Goal: Consume media (video, audio)

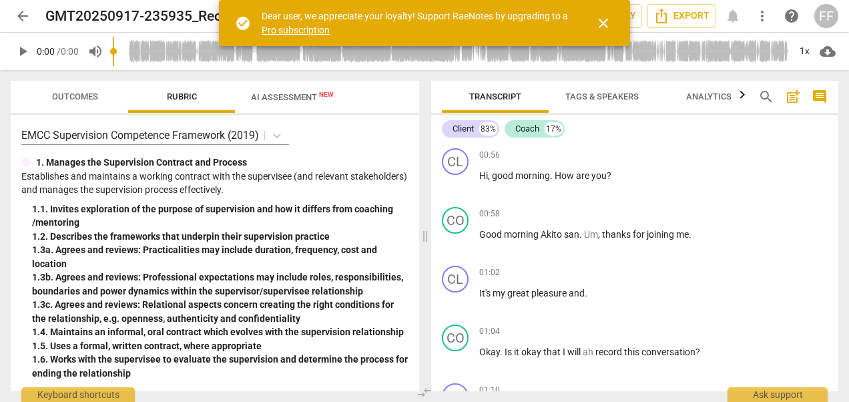
click at [595, 21] on span "close" at bounding box center [603, 23] width 32 height 16
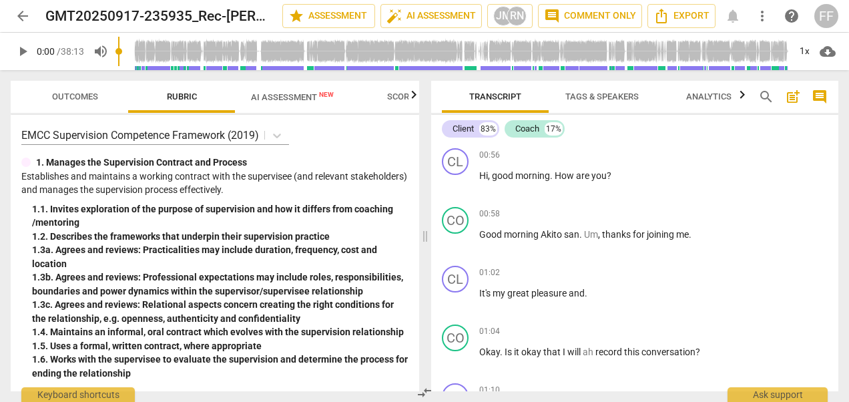
click at [25, 50] on span "play_arrow" at bounding box center [23, 51] width 16 height 16
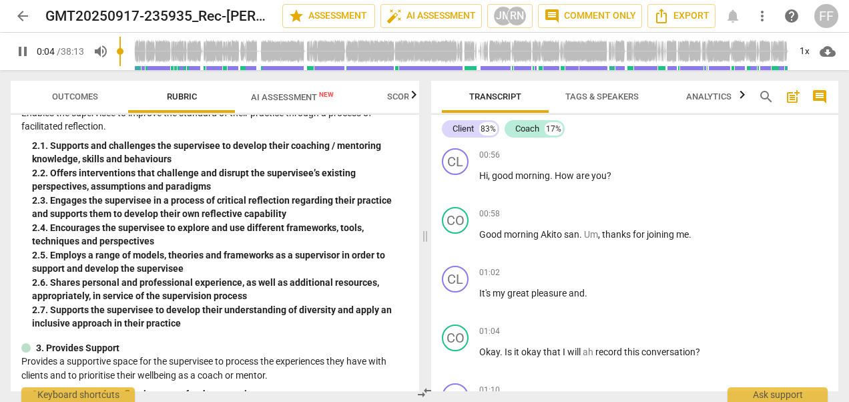
scroll to position [334, 0]
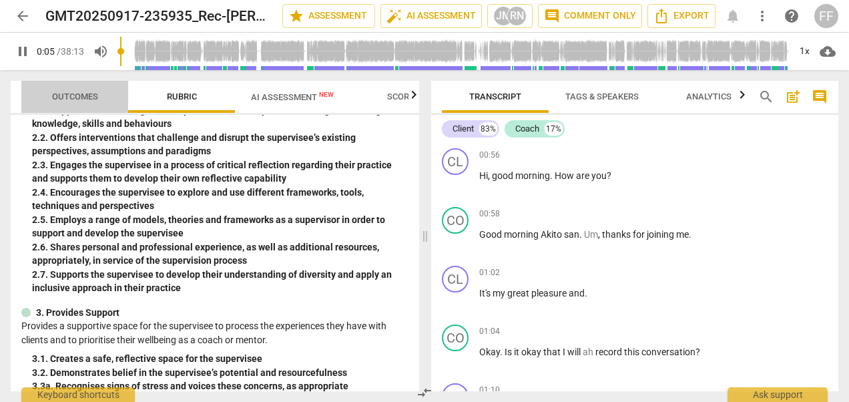
click at [79, 93] on span "Outcomes" at bounding box center [75, 96] width 46 height 10
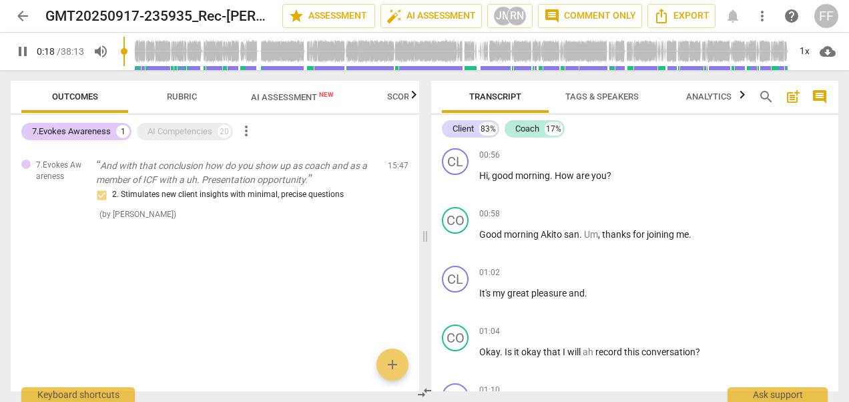
click at [186, 92] on span "Rubric" at bounding box center [182, 96] width 30 height 10
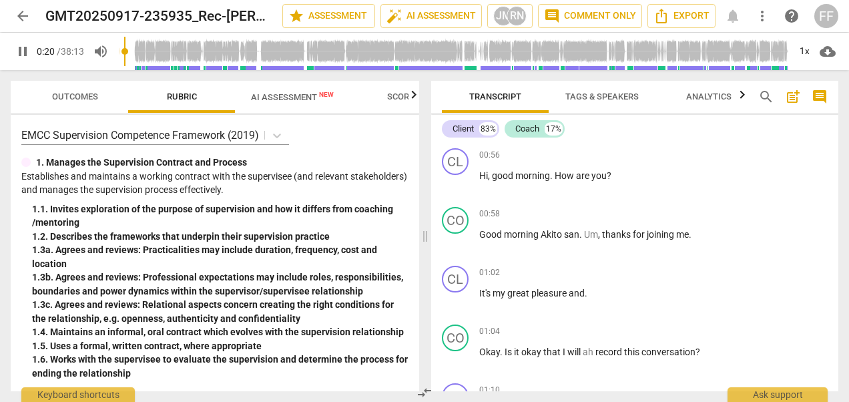
click at [399, 92] on span "Scores" at bounding box center [403, 96] width 32 height 10
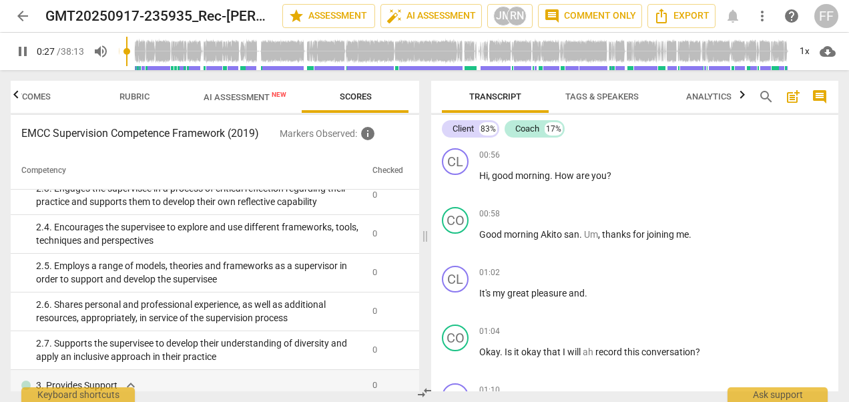
scroll to position [400, 0]
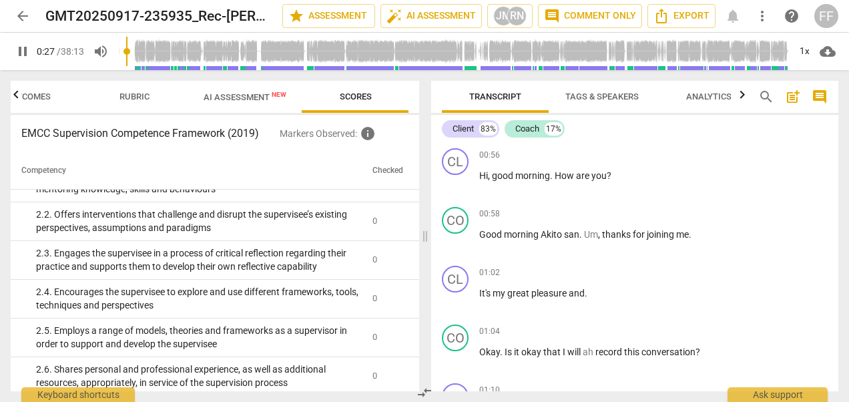
click at [244, 95] on span "AI Assessment New" at bounding box center [245, 97] width 83 height 10
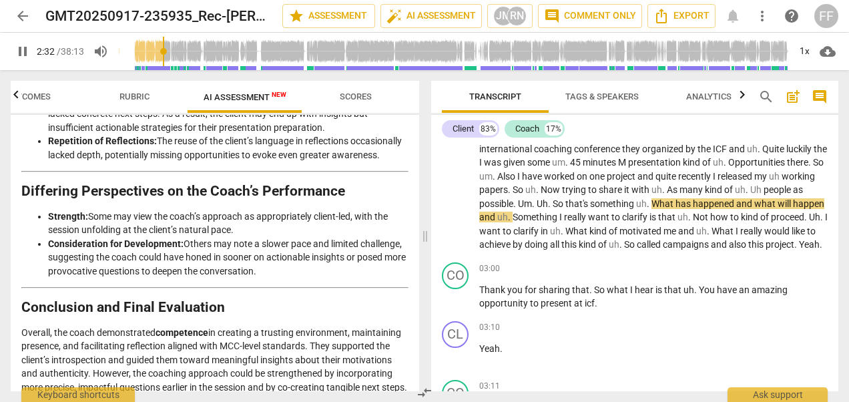
scroll to position [2469, 0]
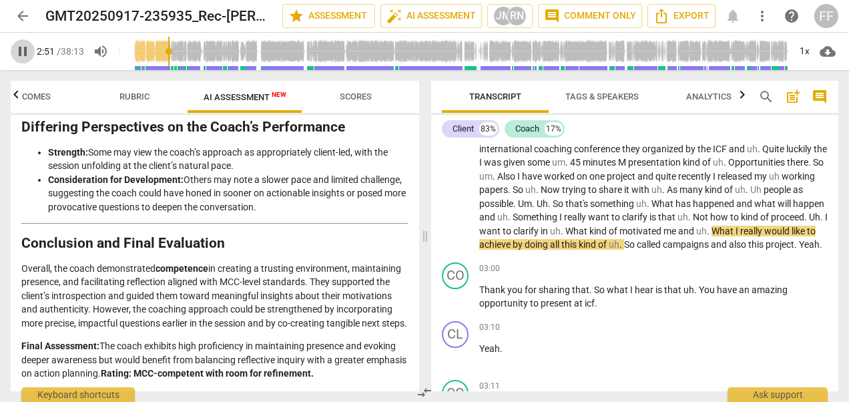
click at [17, 47] on span "pause" at bounding box center [23, 51] width 16 height 16
type input "172"
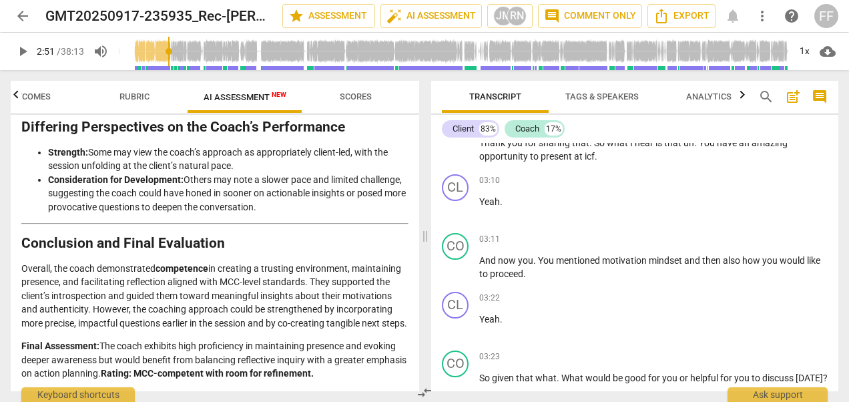
scroll to position [844, 0]
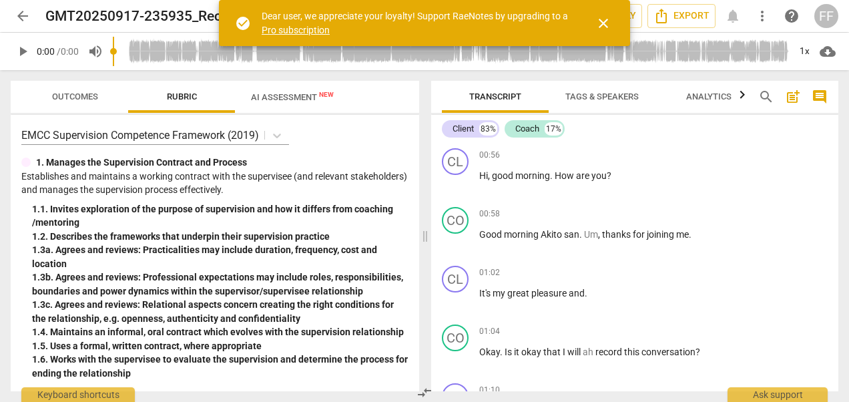
click at [597, 19] on span "close" at bounding box center [603, 23] width 16 height 16
